Goal: Information Seeking & Learning: Learn about a topic

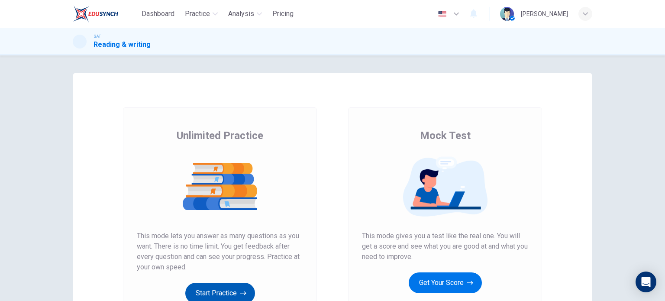
click at [219, 286] on button "Start Practice" at bounding box center [220, 293] width 70 height 21
click at [206, 289] on button "Start Practice" at bounding box center [220, 293] width 70 height 21
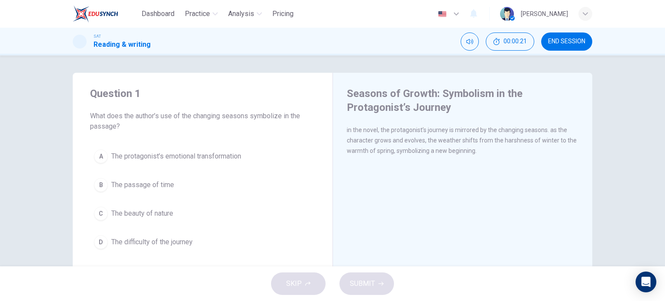
click at [136, 156] on span "The protagonist’s emotional transformation" at bounding box center [176, 156] width 130 height 10
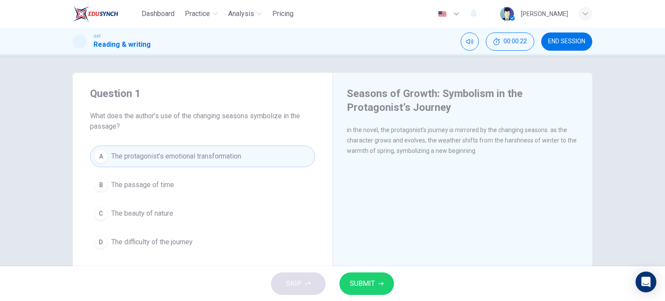
click at [361, 283] on span "SUBMIT" at bounding box center [362, 283] width 25 height 12
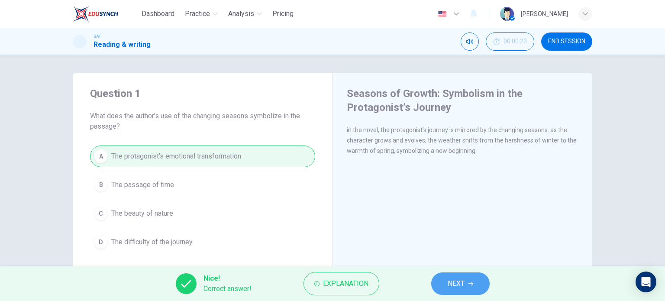
click at [458, 284] on span "NEXT" at bounding box center [456, 283] width 17 height 12
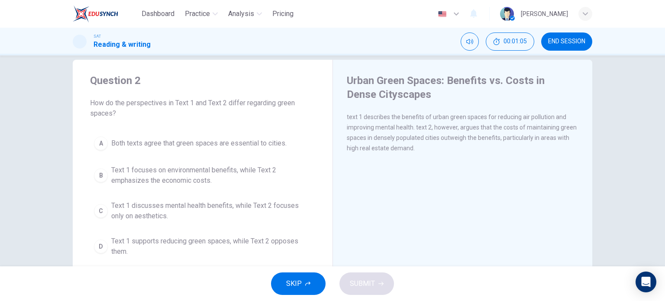
scroll to position [13, 0]
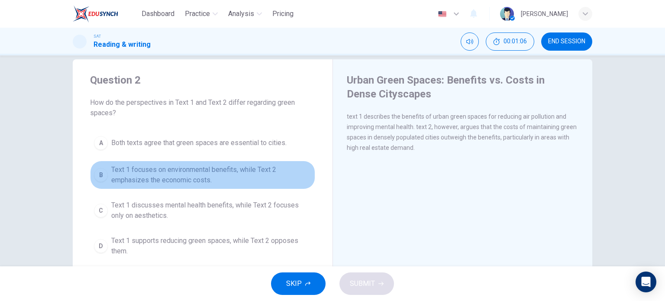
click at [205, 178] on span "Text 1 focuses on environmental benefits, while Text 2 emphasizes the economic …" at bounding box center [211, 174] width 200 height 21
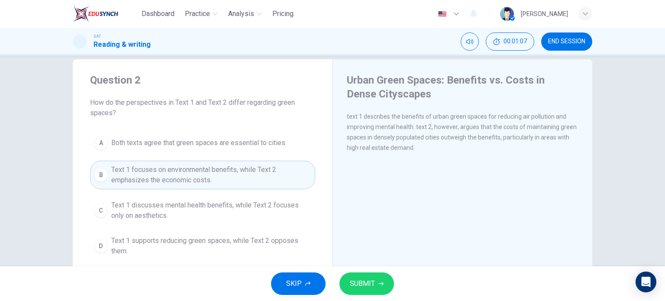
click at [376, 284] on button "SUBMIT" at bounding box center [366, 283] width 55 height 23
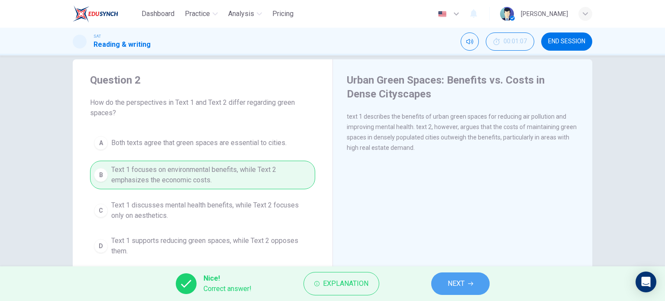
click at [467, 287] on button "NEXT" at bounding box center [460, 283] width 58 height 23
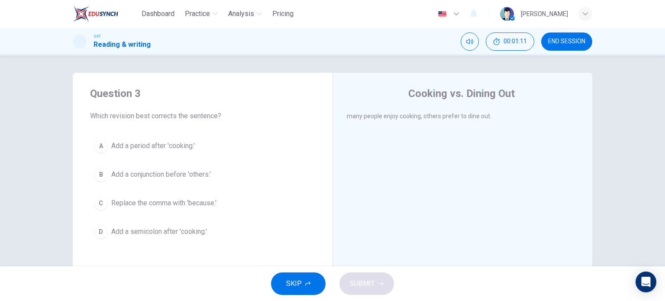
drag, startPoint x: 467, startPoint y: 287, endPoint x: 470, endPoint y: 189, distance: 97.9
click at [470, 189] on div "Dashboard Practice Analysis Pricing English en ​ Carlos Noriega SAT Reading & w…" at bounding box center [332, 150] width 665 height 301
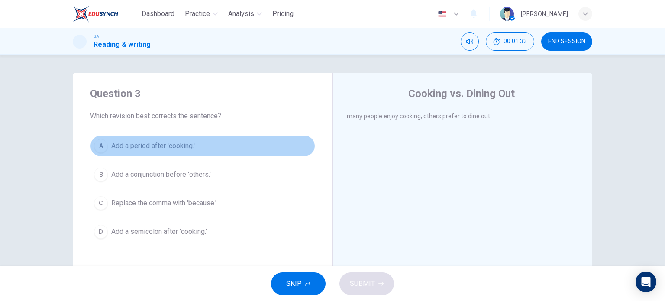
click at [149, 147] on span "Add a period after 'cooking.'" at bounding box center [153, 146] width 84 height 10
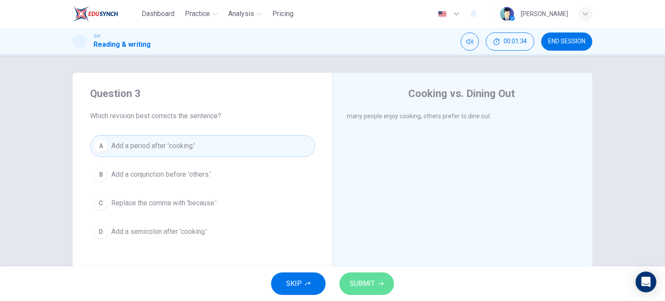
click at [370, 277] on button "SUBMIT" at bounding box center [366, 283] width 55 height 23
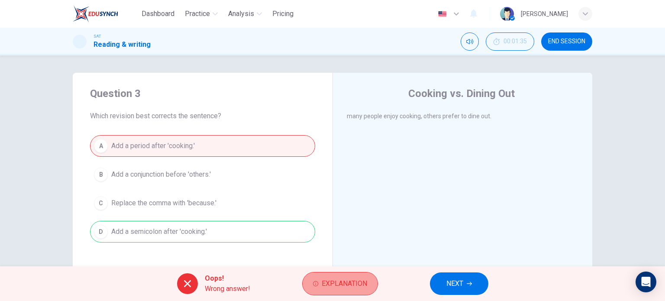
click at [332, 277] on span "Explanation" at bounding box center [344, 283] width 45 height 12
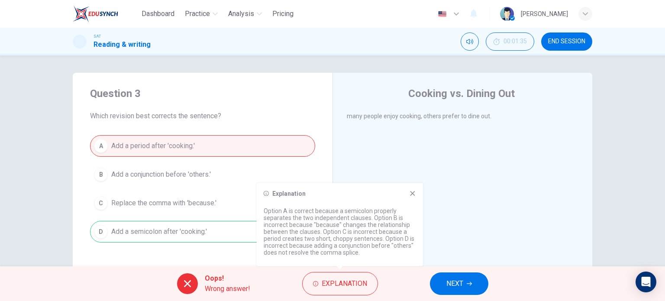
click at [434, 280] on button "NEXT" at bounding box center [459, 283] width 58 height 23
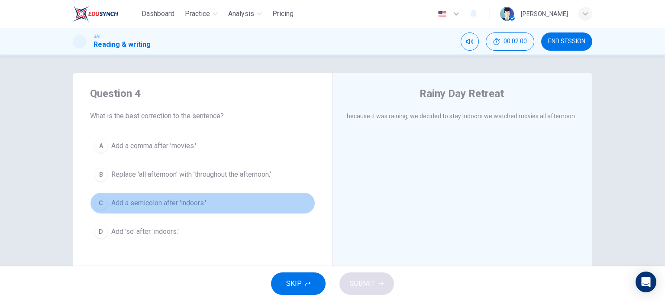
click at [156, 205] on span "Add a semicolon after 'indoors.'" at bounding box center [158, 203] width 95 height 10
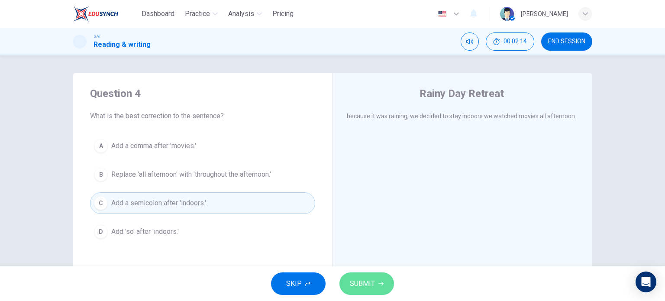
click at [356, 287] on span "SUBMIT" at bounding box center [362, 283] width 25 height 12
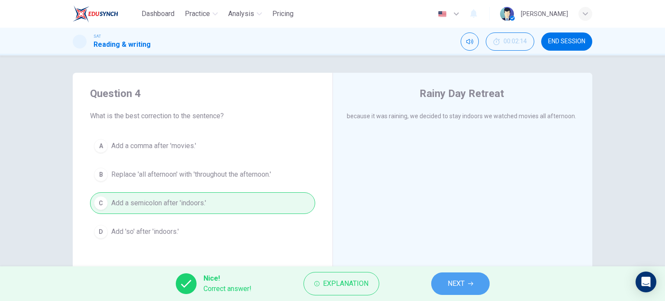
click at [456, 284] on span "NEXT" at bounding box center [456, 283] width 17 height 12
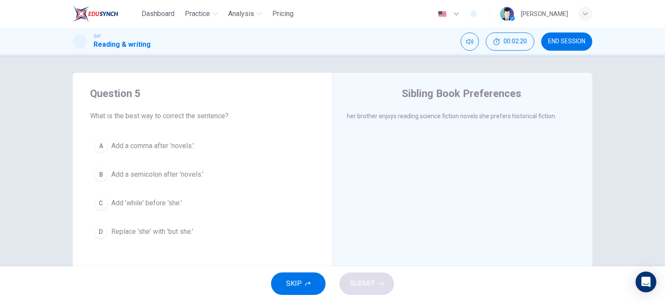
drag, startPoint x: 410, startPoint y: 92, endPoint x: 425, endPoint y: 93, distance: 14.7
click at [425, 93] on h4 "Sibling Book Preferences" at bounding box center [461, 94] width 119 height 14
drag, startPoint x: 344, startPoint y: 112, endPoint x: 506, endPoint y: 129, distance: 162.3
click at [506, 129] on div "Sibling Book Preferences her brother enjoys reading science fiction novels she …" at bounding box center [462, 223] width 260 height 301
drag, startPoint x: 403, startPoint y: 117, endPoint x: 492, endPoint y: 126, distance: 89.6
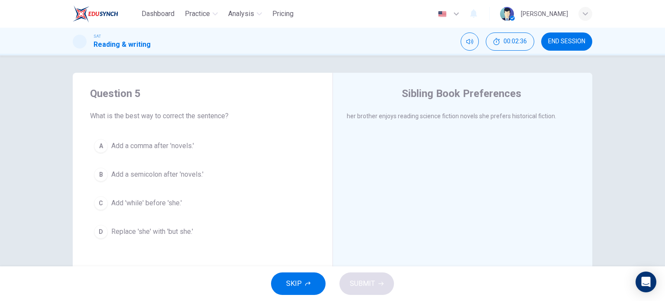
click at [492, 126] on div "her brother enjoys reading science fiction novels she prefers historical fictio…" at bounding box center [468, 121] width 243 height 21
click at [192, 173] on span "Add a semicolon after 'novels.'" at bounding box center [157, 174] width 92 height 10
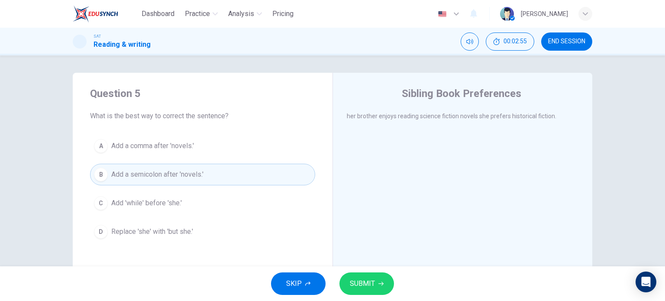
click at [356, 278] on span "SUBMIT" at bounding box center [362, 283] width 25 height 12
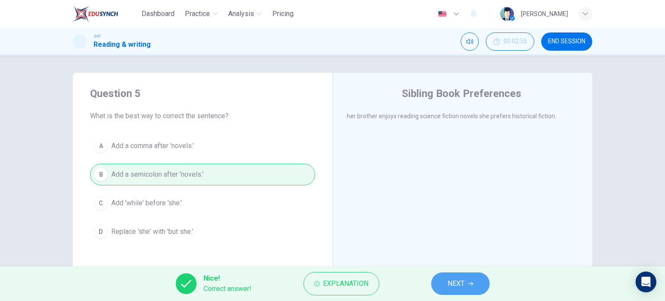
click at [478, 280] on button "NEXT" at bounding box center [460, 283] width 58 height 23
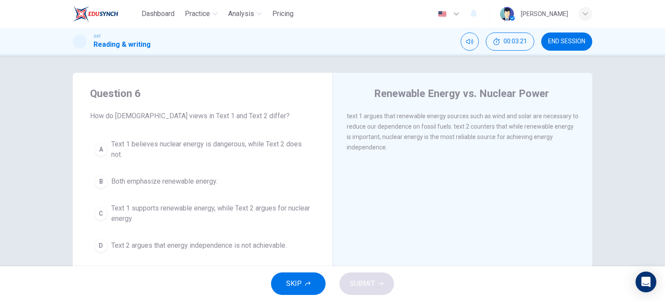
click at [214, 212] on span "Text 1 supports renewable energy, while Text 2 argues for nuclear energy." at bounding box center [211, 213] width 200 height 21
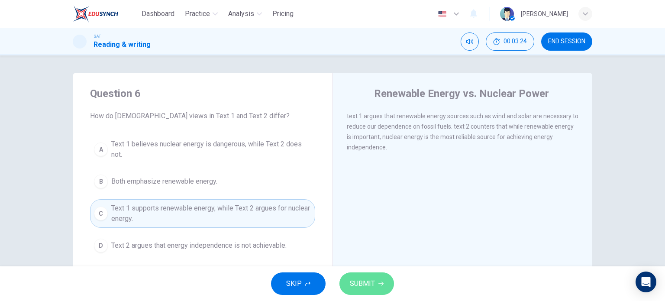
click at [364, 279] on span "SUBMIT" at bounding box center [362, 283] width 25 height 12
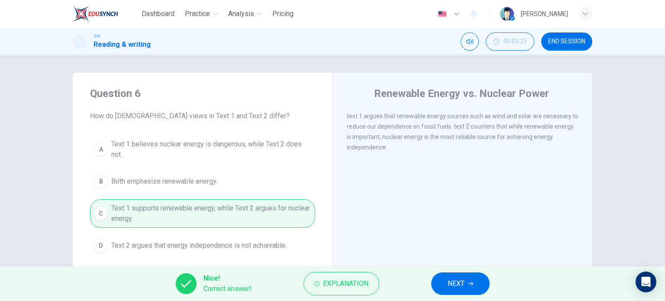
click at [459, 286] on span "NEXT" at bounding box center [456, 283] width 17 height 12
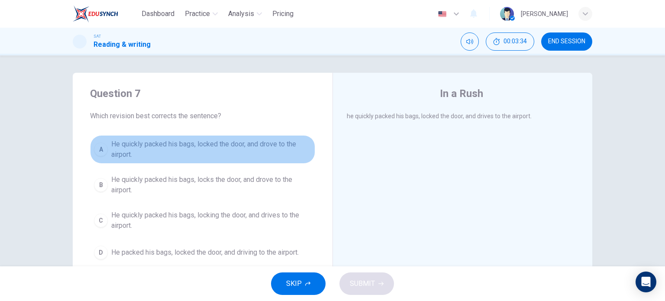
click at [194, 144] on span "He quickly packed his bags, locked the door, and drove to the airport." at bounding box center [211, 149] width 200 height 21
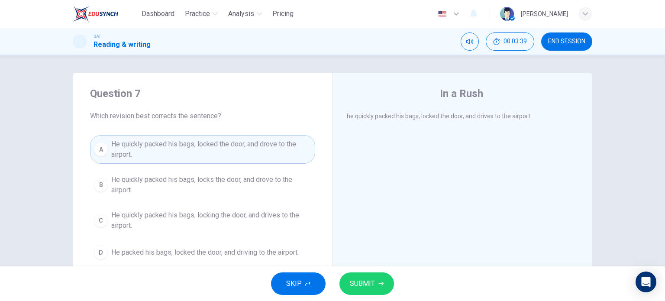
click at [342, 287] on button "SUBMIT" at bounding box center [366, 283] width 55 height 23
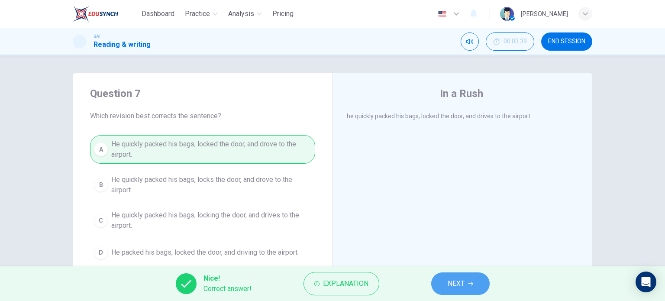
click at [464, 287] on span "NEXT" at bounding box center [456, 283] width 17 height 12
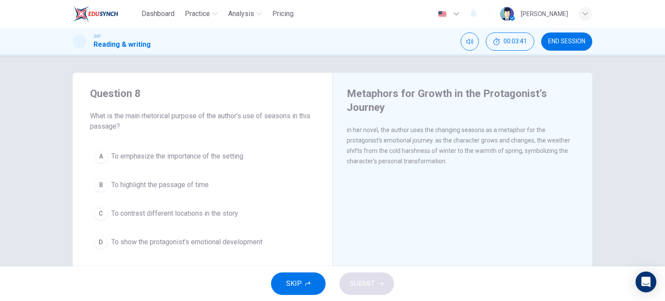
drag, startPoint x: 355, startPoint y: 91, endPoint x: 412, endPoint y: 121, distance: 63.9
click at [412, 121] on div "Metaphors for Growth in the Protagonist’s Journey in her novel, the author uses…" at bounding box center [462, 223] width 260 height 301
click at [383, 128] on span "in her novel, the author uses the changing seasons as a metaphor for the protag…" at bounding box center [458, 145] width 223 height 38
click at [369, 130] on span "in her novel, the author uses the changing seasons as a metaphor for the protag…" at bounding box center [458, 145] width 223 height 38
click at [226, 154] on span "To emphasize the importance of the setting" at bounding box center [177, 156] width 132 height 10
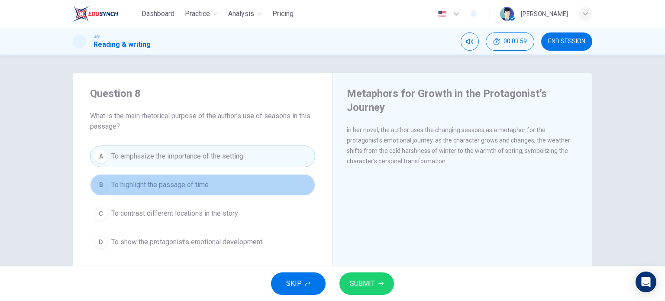
click at [211, 185] on button "B To highlight the passage of time" at bounding box center [202, 185] width 225 height 22
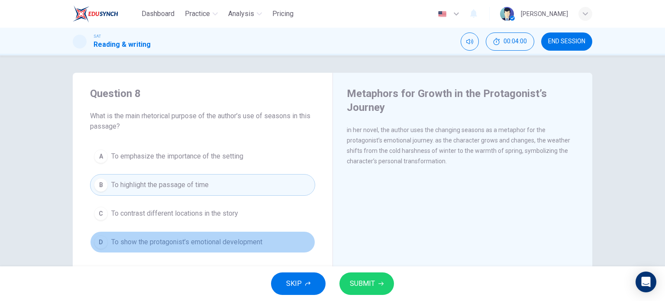
click at [202, 240] on span "To show the protagonist’s emotional development" at bounding box center [186, 242] width 151 height 10
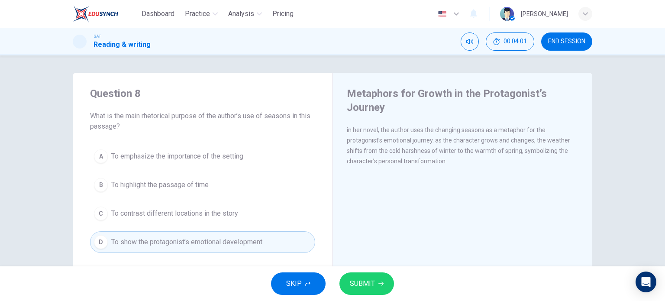
click at [370, 283] on span "SUBMIT" at bounding box center [362, 283] width 25 height 12
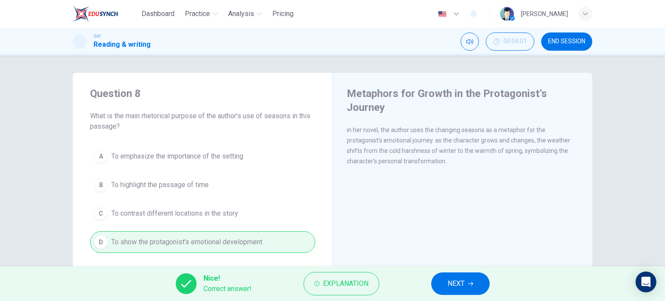
click at [451, 282] on span "NEXT" at bounding box center [456, 283] width 17 height 12
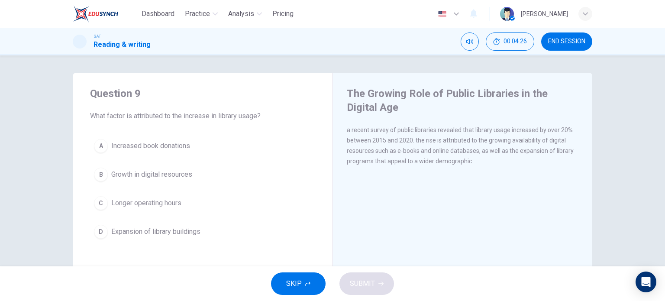
click at [146, 176] on span "Growth in digital resources" at bounding box center [151, 174] width 81 height 10
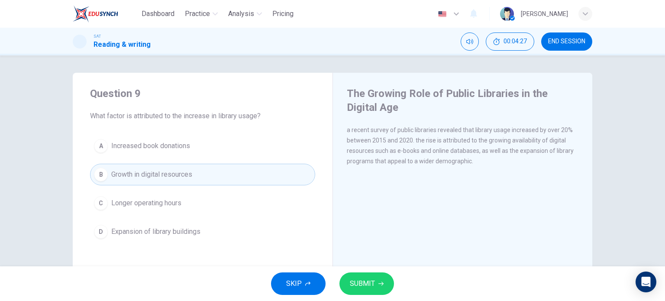
click at [342, 286] on button "SUBMIT" at bounding box center [366, 283] width 55 height 23
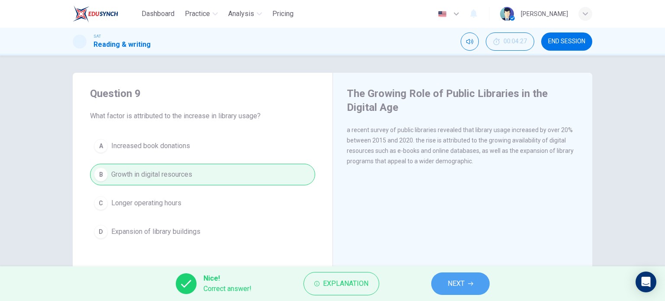
click at [465, 285] on button "NEXT" at bounding box center [460, 283] width 58 height 23
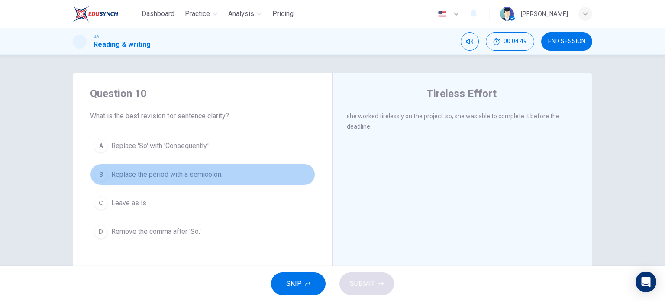
click at [177, 177] on span "Replace the period with a semicolon." at bounding box center [166, 174] width 111 height 10
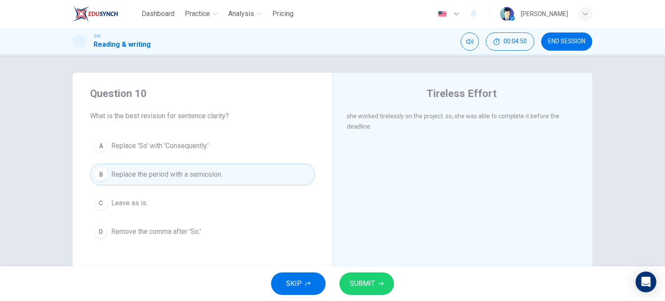
click at [191, 147] on span "Replace 'So' with 'Consequently.'" at bounding box center [159, 146] width 97 height 10
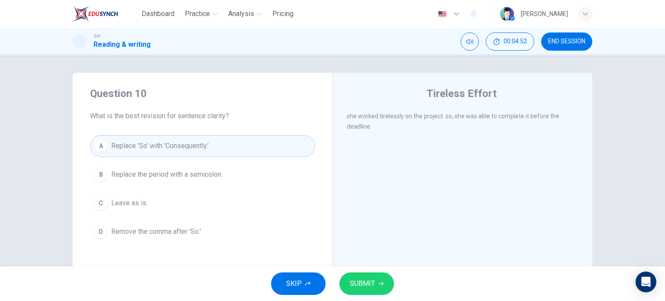
click at [181, 202] on button "C Leave as is." at bounding box center [202, 203] width 225 height 22
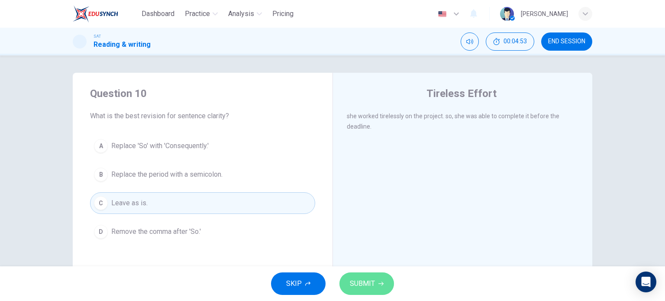
click at [367, 292] on button "SUBMIT" at bounding box center [366, 283] width 55 height 23
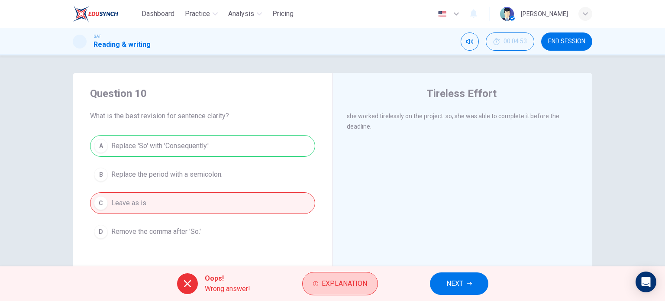
click at [338, 282] on span "Explanation" at bounding box center [344, 283] width 45 height 12
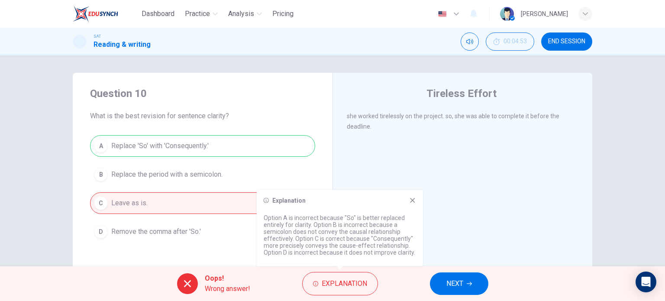
click at [456, 289] on span "NEXT" at bounding box center [454, 283] width 17 height 12
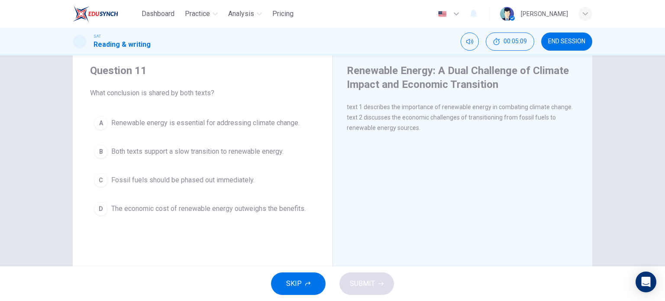
scroll to position [23, 0]
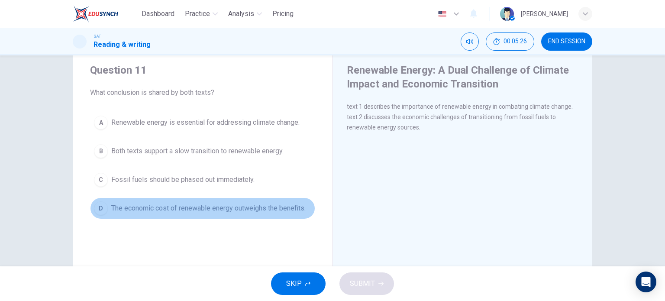
click at [170, 205] on span "The economic cost of renewable energy outweighs the benefits." at bounding box center [208, 208] width 194 height 10
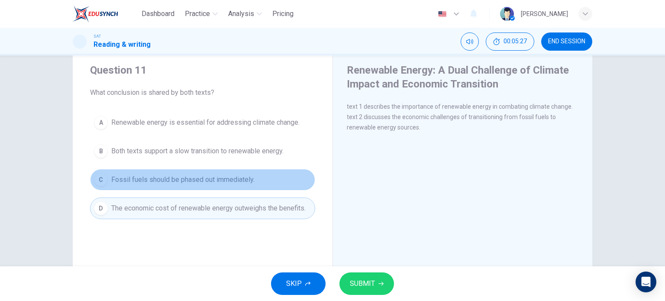
click at [174, 182] on span "Fossil fuels should be phased out immediately." at bounding box center [182, 179] width 143 height 10
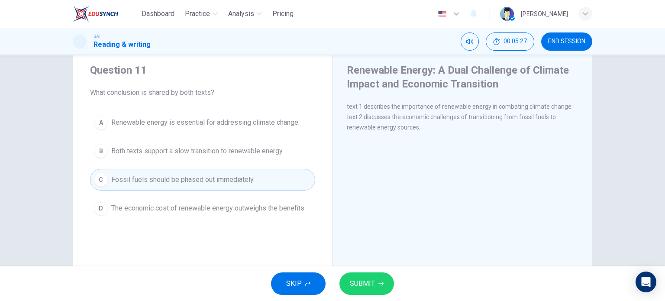
click at [186, 161] on button "B Both texts support a slow transition to renewable energy." at bounding box center [202, 151] width 225 height 22
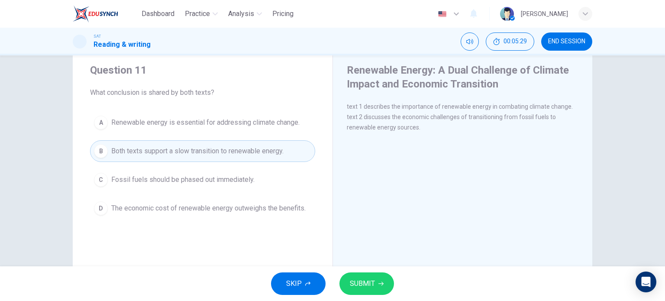
click at [355, 271] on div "SKIP SUBMIT" at bounding box center [332, 283] width 665 height 35
click at [354, 283] on span "SUBMIT" at bounding box center [362, 283] width 25 height 12
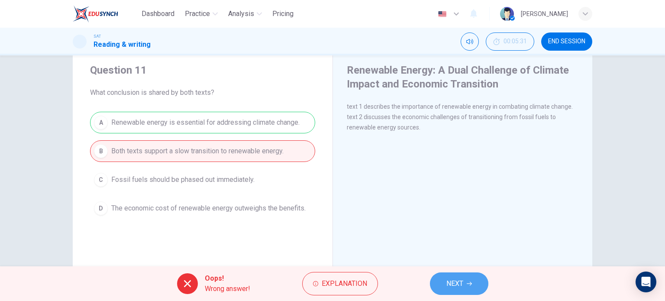
click at [462, 276] on button "NEXT" at bounding box center [459, 283] width 58 height 23
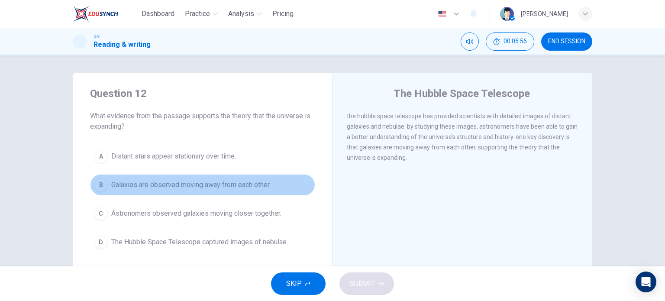
click at [144, 186] on span "Galaxies are observed moving away from each other." at bounding box center [190, 185] width 159 height 10
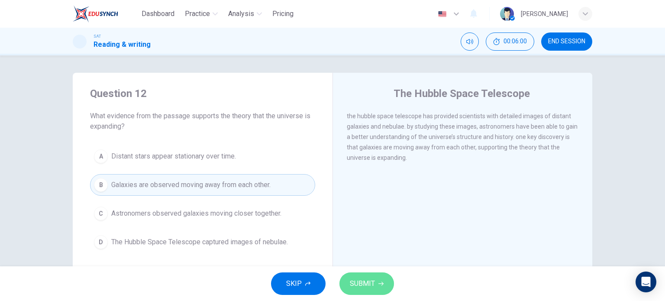
click at [368, 286] on span "SUBMIT" at bounding box center [362, 283] width 25 height 12
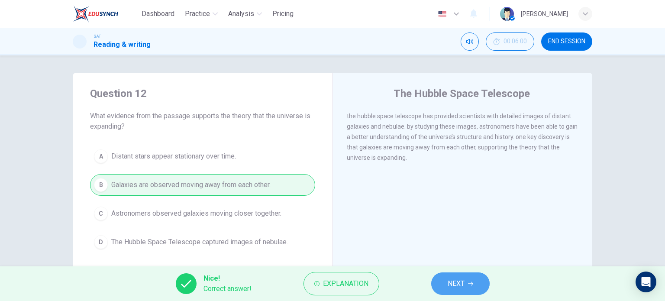
click at [468, 284] on icon "button" at bounding box center [470, 283] width 5 height 5
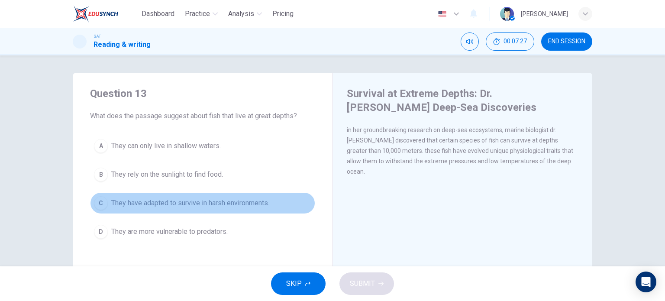
click at [168, 204] on span "They have adapted to survive in harsh environments." at bounding box center [190, 203] width 158 height 10
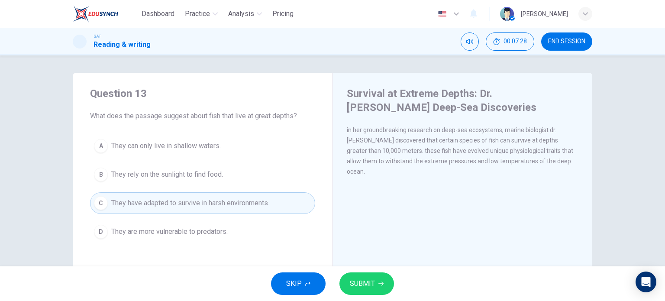
click at [377, 288] on button "SUBMIT" at bounding box center [366, 283] width 55 height 23
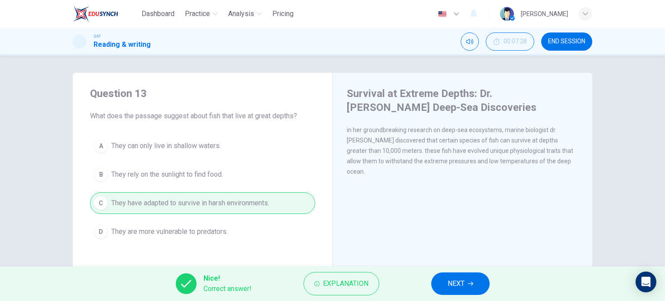
click at [468, 284] on button "NEXT" at bounding box center [460, 283] width 58 height 23
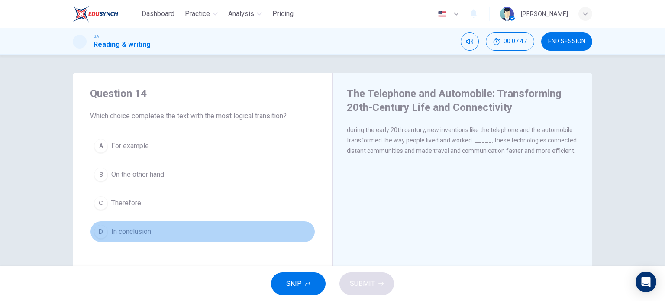
click at [212, 225] on button "D In conclusion" at bounding box center [202, 232] width 225 height 22
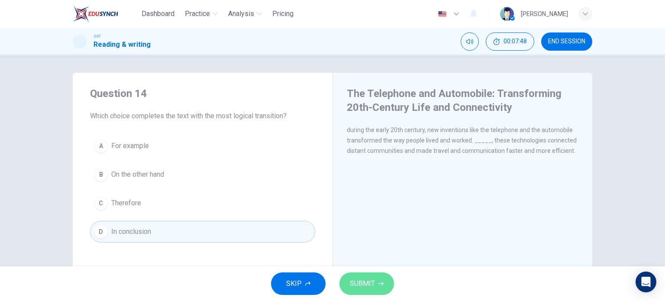
click at [365, 287] on span "SUBMIT" at bounding box center [362, 283] width 25 height 12
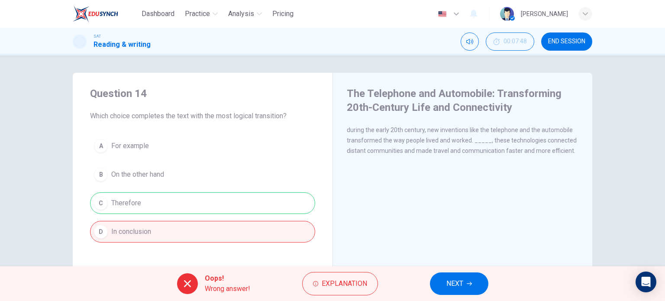
click at [461, 277] on span "NEXT" at bounding box center [454, 283] width 17 height 12
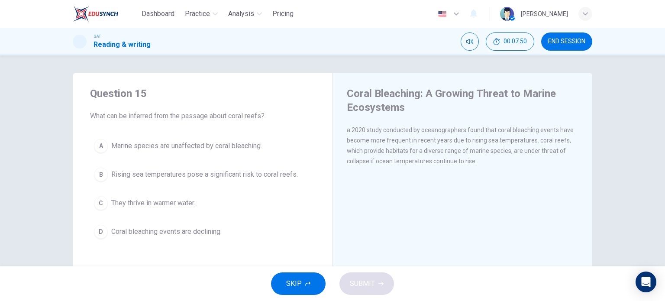
drag, startPoint x: 349, startPoint y: 129, endPoint x: 420, endPoint y: 136, distance: 71.4
click at [420, 136] on div "a 2020 study conducted by oceanographers found that coral bleaching events have…" at bounding box center [463, 146] width 232 height 42
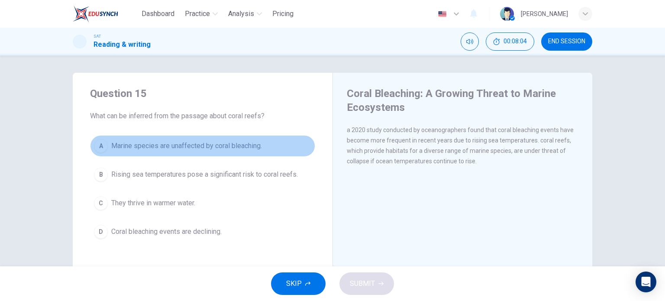
click at [197, 145] on span "Marine species are unaffected by coral bleaching." at bounding box center [186, 146] width 151 height 10
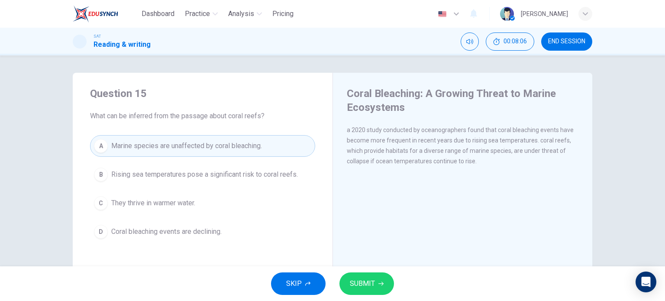
click at [180, 174] on span "Rising sea temperatures pose a significant risk to coral reefs." at bounding box center [204, 174] width 187 height 10
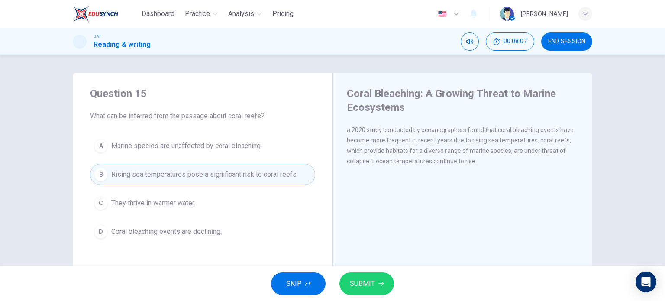
click at [366, 286] on span "SUBMIT" at bounding box center [362, 283] width 25 height 12
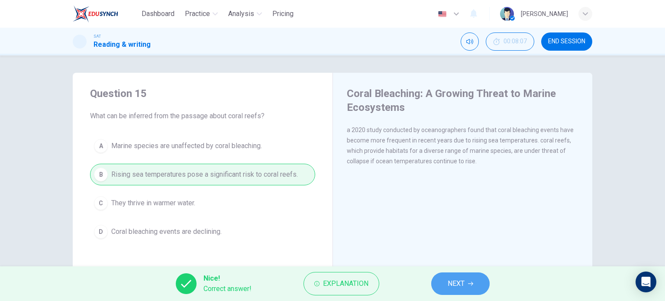
click at [456, 278] on span "NEXT" at bounding box center [456, 283] width 17 height 12
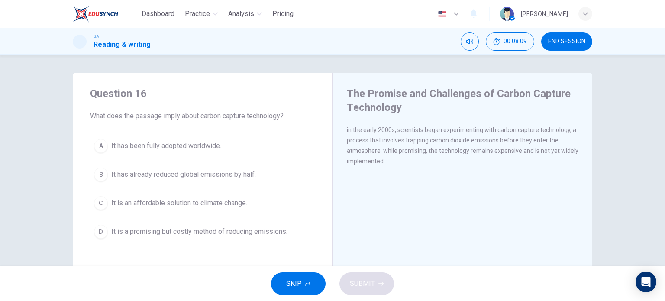
click at [547, 47] on button "END SESSION" at bounding box center [566, 41] width 51 height 18
